Goal: Task Accomplishment & Management: Use online tool/utility

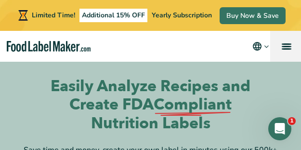
click at [287, 43] on span "menu" at bounding box center [287, 43] width 10 height 1
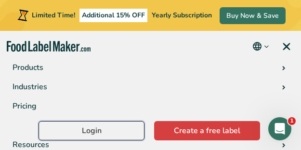
click at [72, 127] on link "Login" at bounding box center [92, 130] width 106 height 19
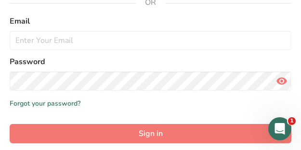
scroll to position [241, 0]
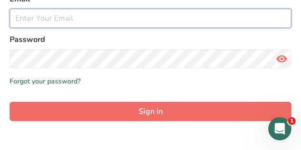
type input "[EMAIL_ADDRESS][DOMAIN_NAME]"
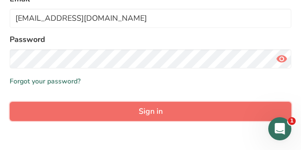
click at [139, 108] on span "Sign in" at bounding box center [151, 111] width 24 height 12
